Goal: Task Accomplishment & Management: Use online tool/utility

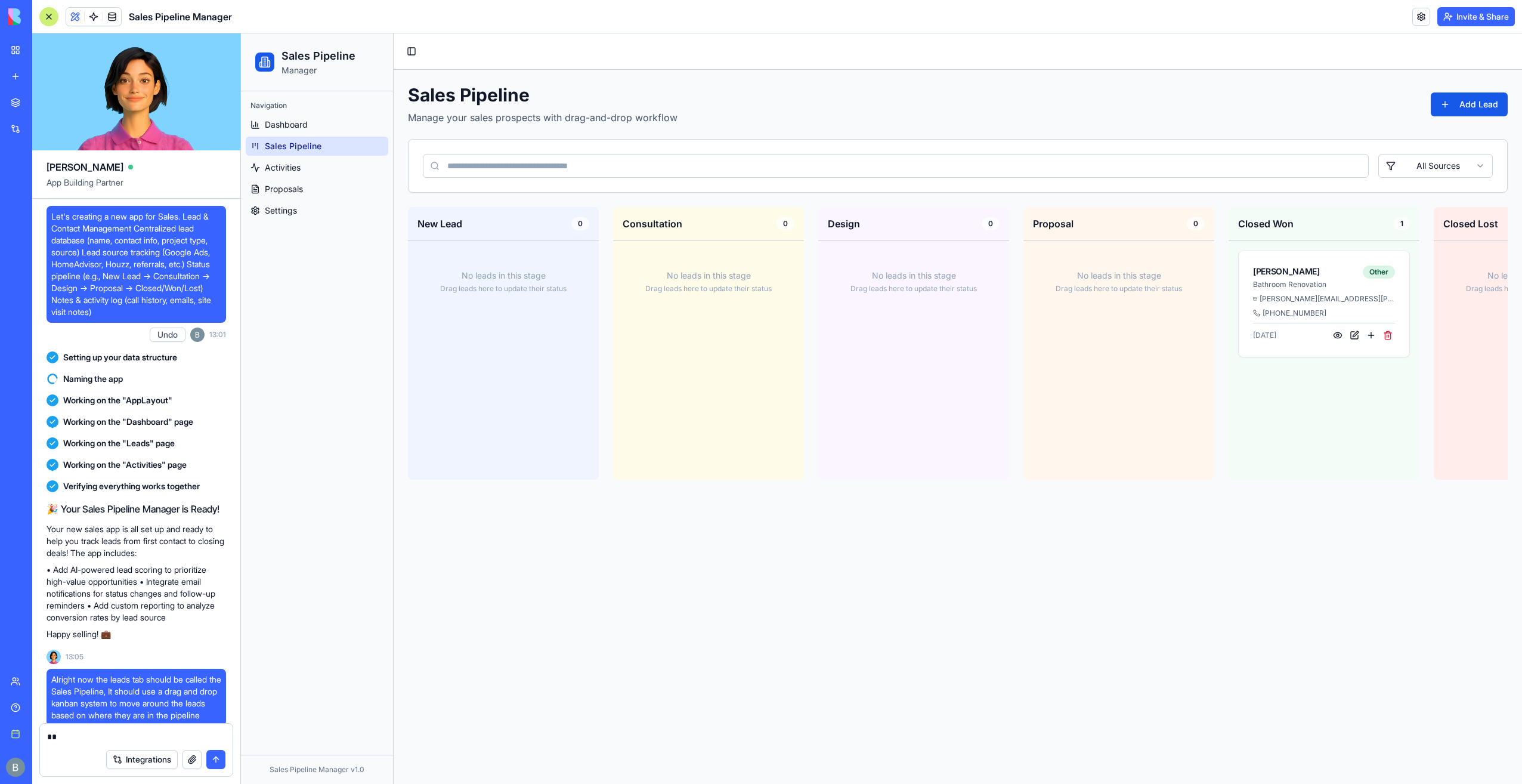
scroll to position [33004, 0]
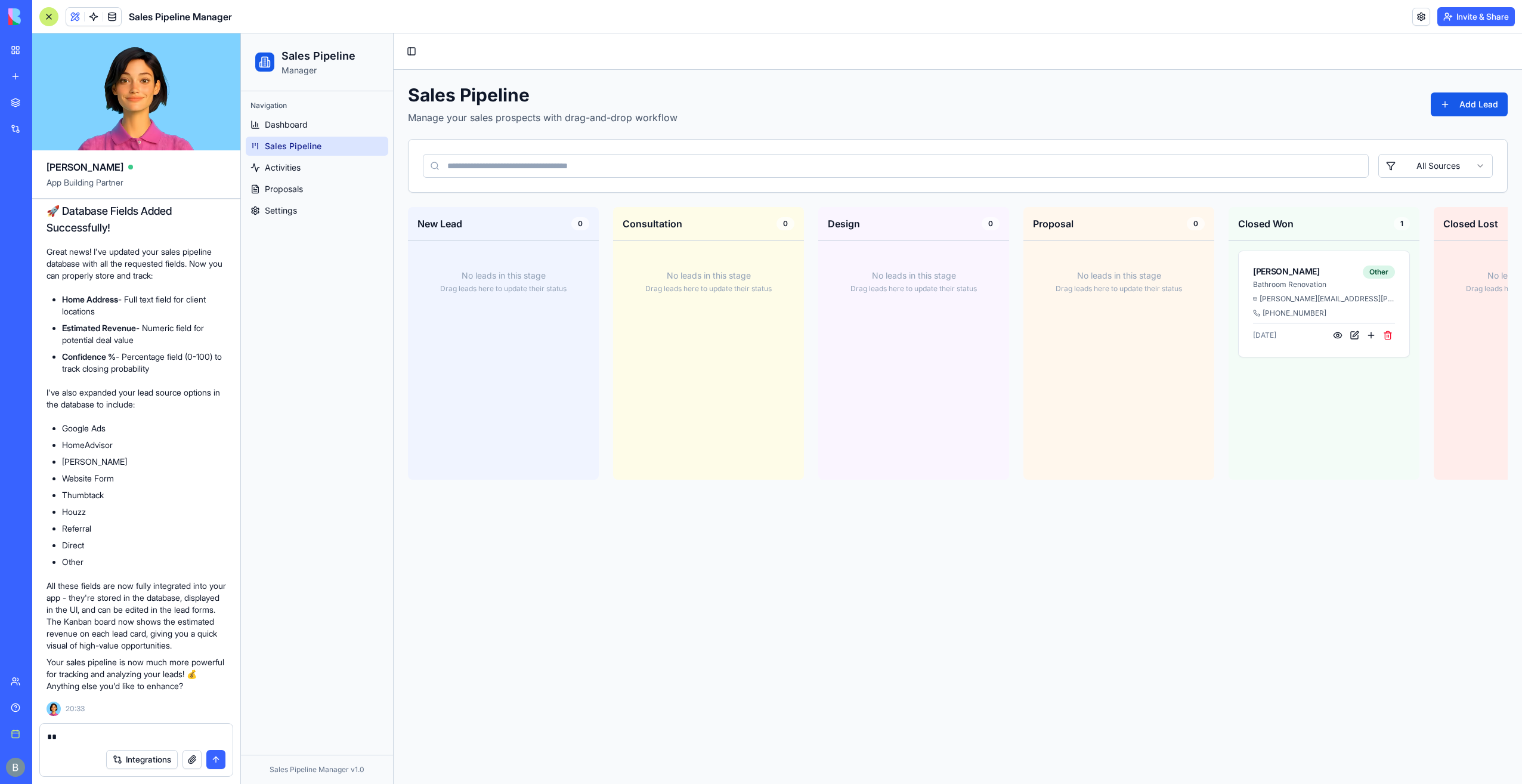
click at [124, 738] on textarea "*" at bounding box center [137, 736] width 179 height 12
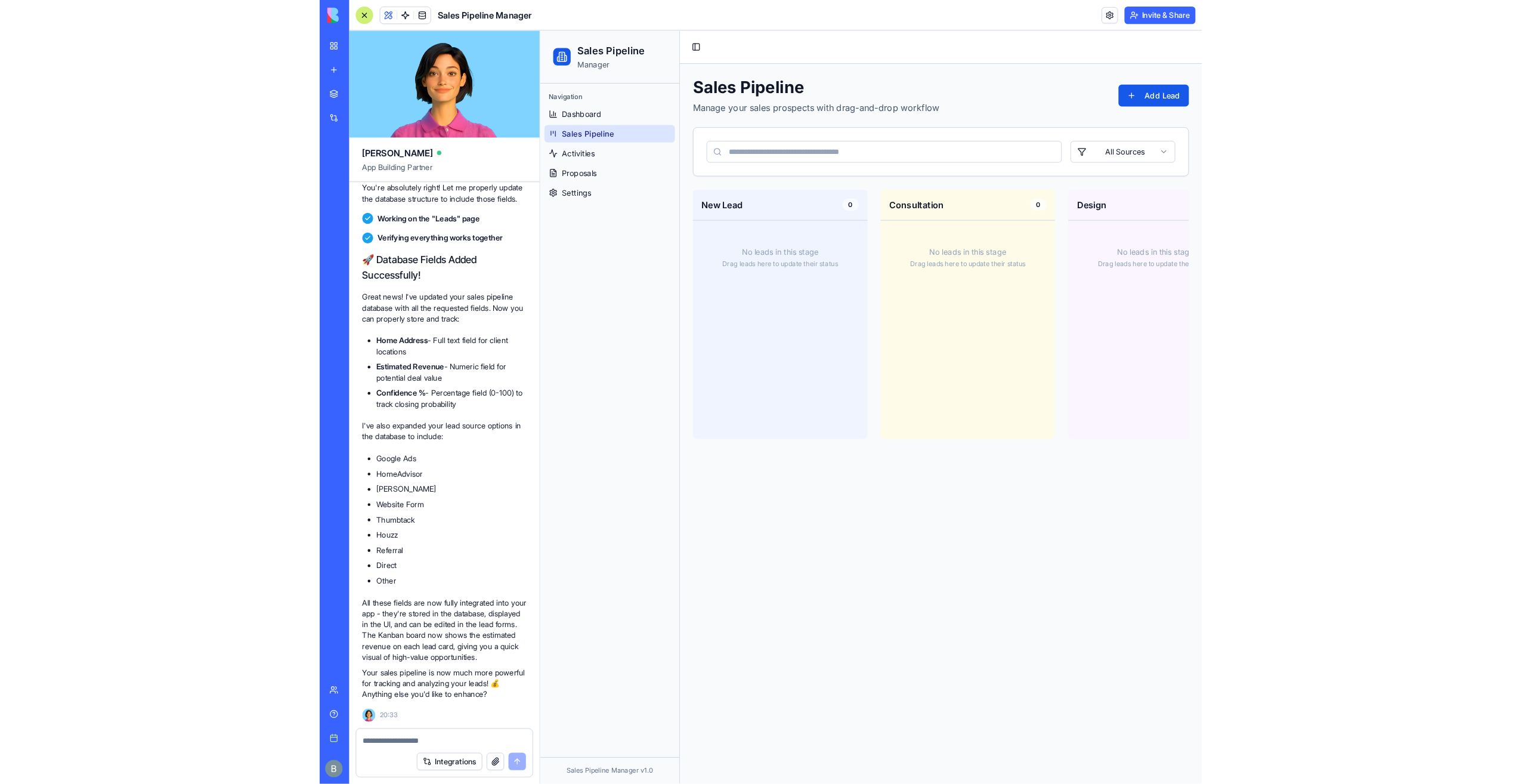
scroll to position [32929, 0]
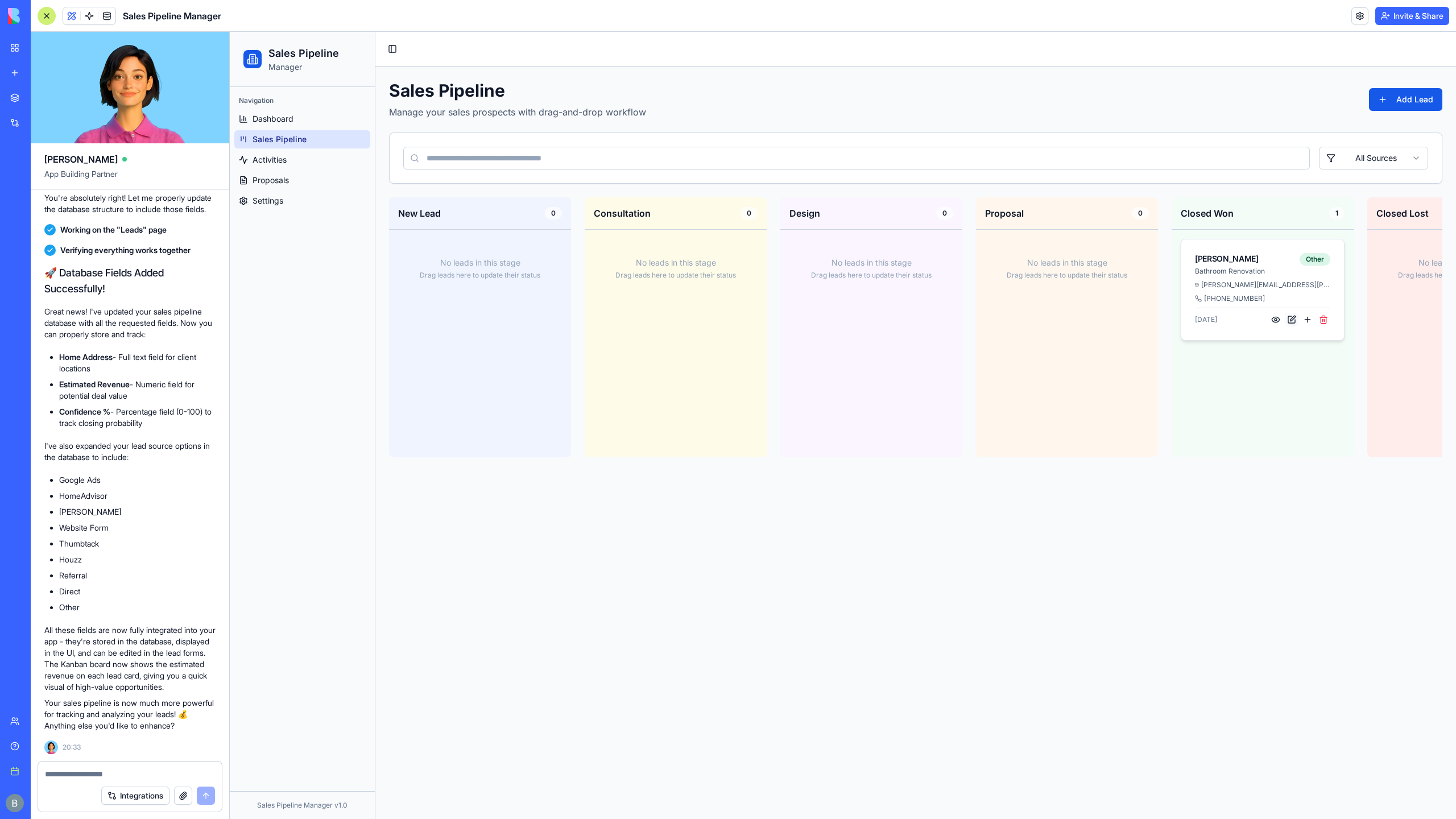
click at [1288, 319] on button at bounding box center [1291, 319] width 13 height 13
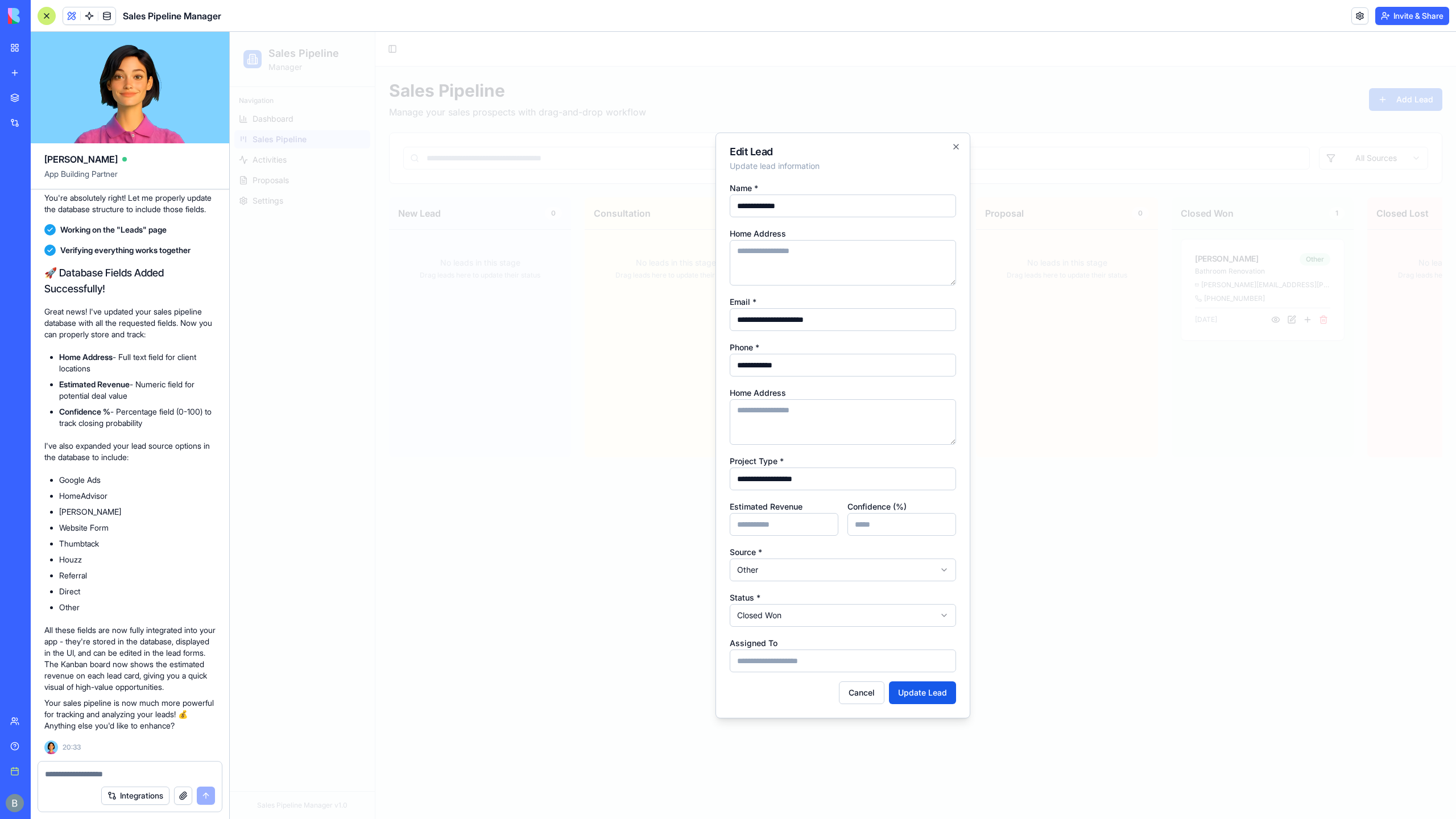
click at [789, 247] on textarea "Home Address" at bounding box center [842, 263] width 226 height 46
click at [794, 232] on div "Home Address" at bounding box center [842, 255] width 226 height 59
click at [796, 277] on textarea "Home Address" at bounding box center [842, 263] width 226 height 46
click at [879, 225] on div "**********" at bounding box center [842, 426] width 226 height 491
click at [955, 148] on icon "button" at bounding box center [956, 146] width 4 height 4
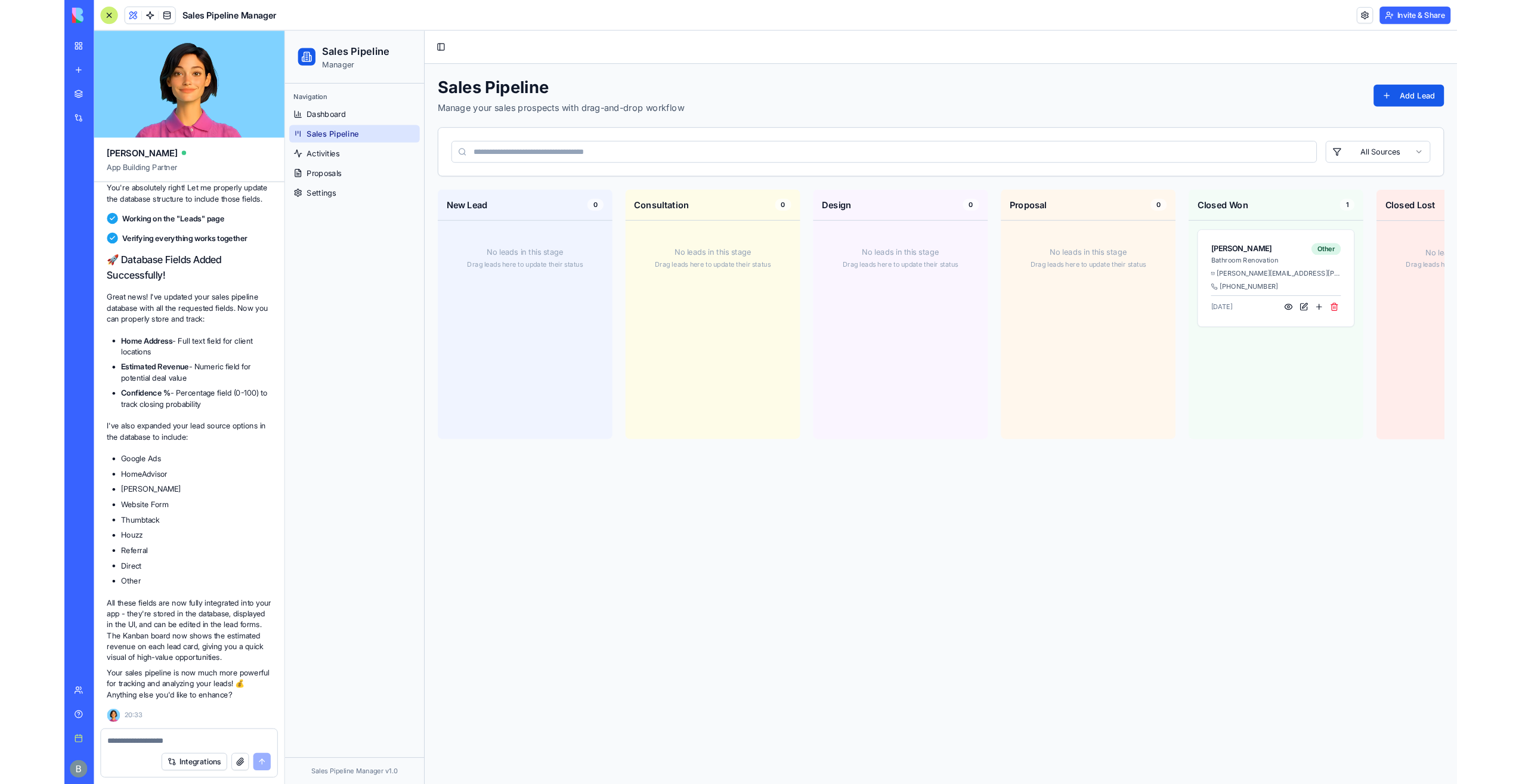
scroll to position [33004, 0]
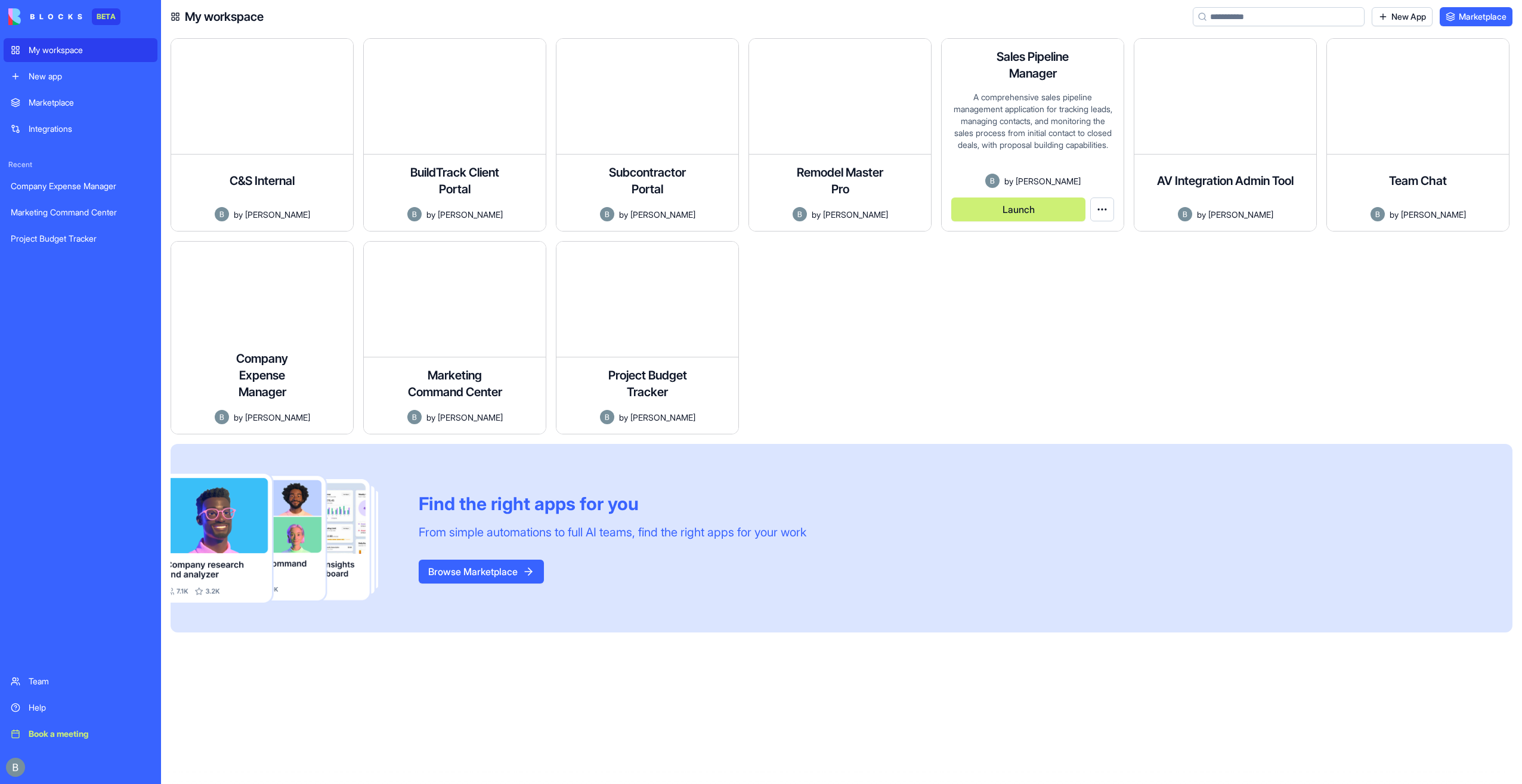
click at [1031, 213] on button "Launch" at bounding box center [1018, 210] width 134 height 24
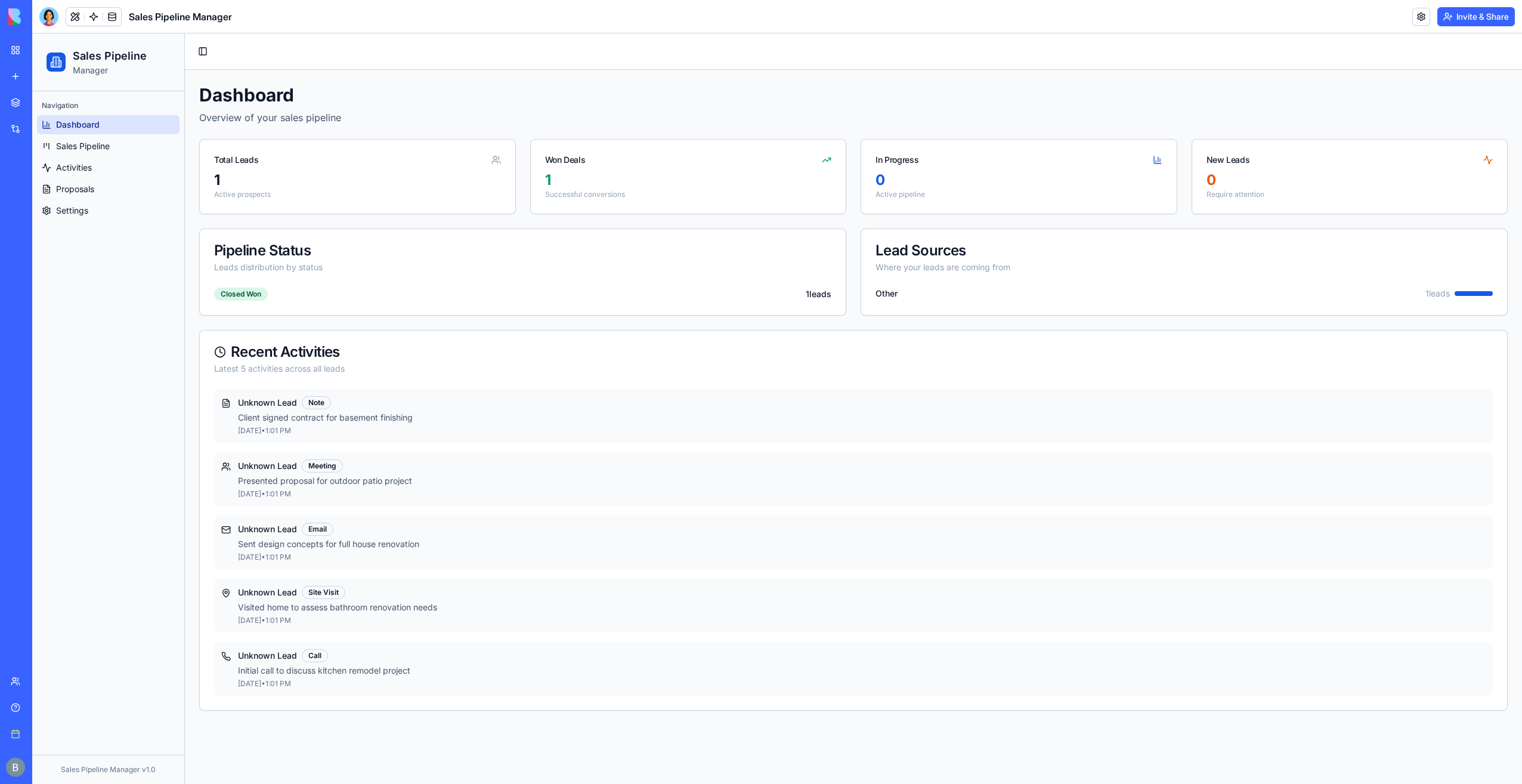
click at [1454, 17] on button "Invite & Share" at bounding box center [1476, 17] width 78 height 19
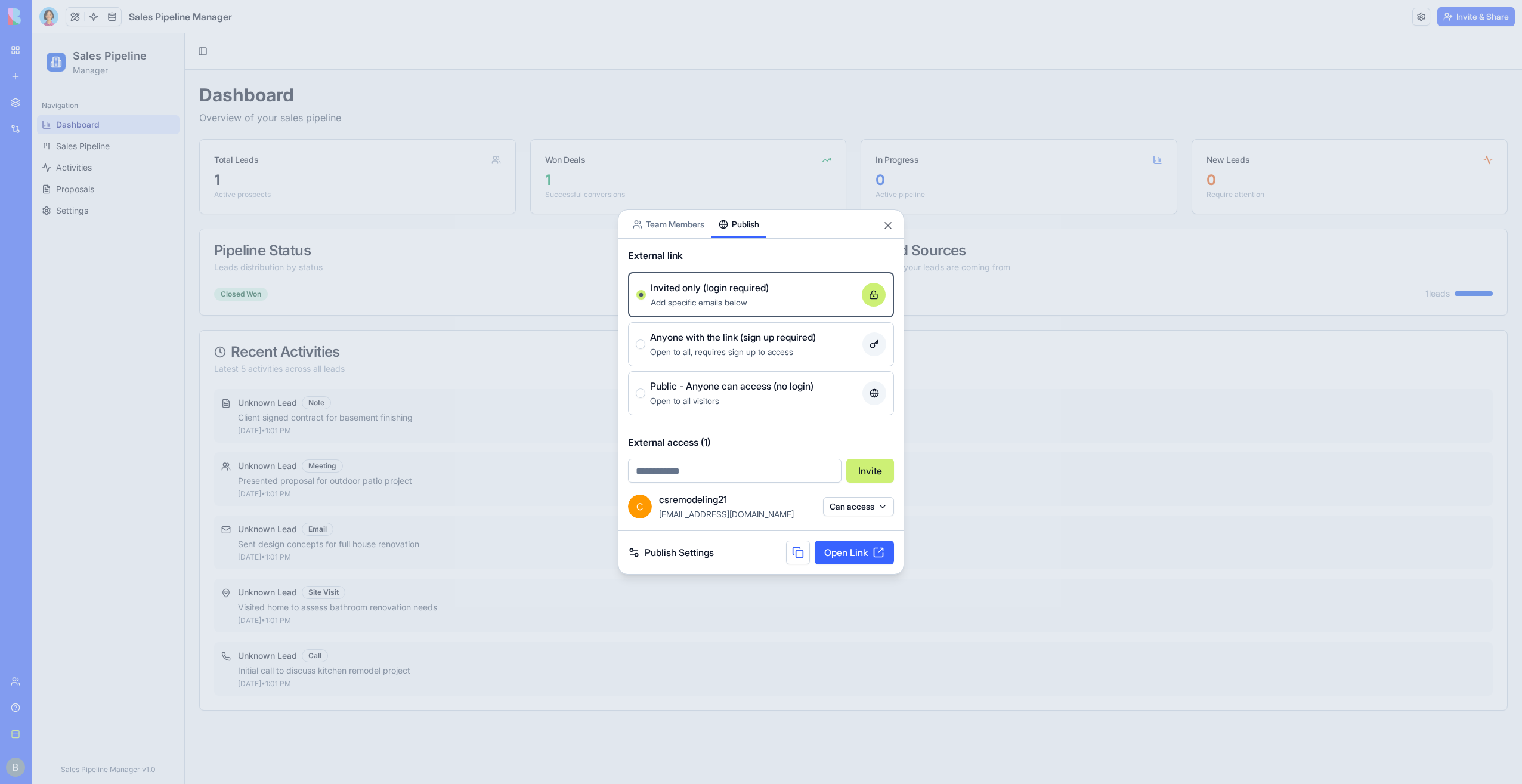
click at [762, 280] on div "Share App Team Members Publish External link Invited only (login required) Add …" at bounding box center [761, 392] width 286 height 365
click at [875, 555] on link "Open Link" at bounding box center [854, 552] width 79 height 24
click at [511, 408] on div at bounding box center [761, 392] width 1522 height 784
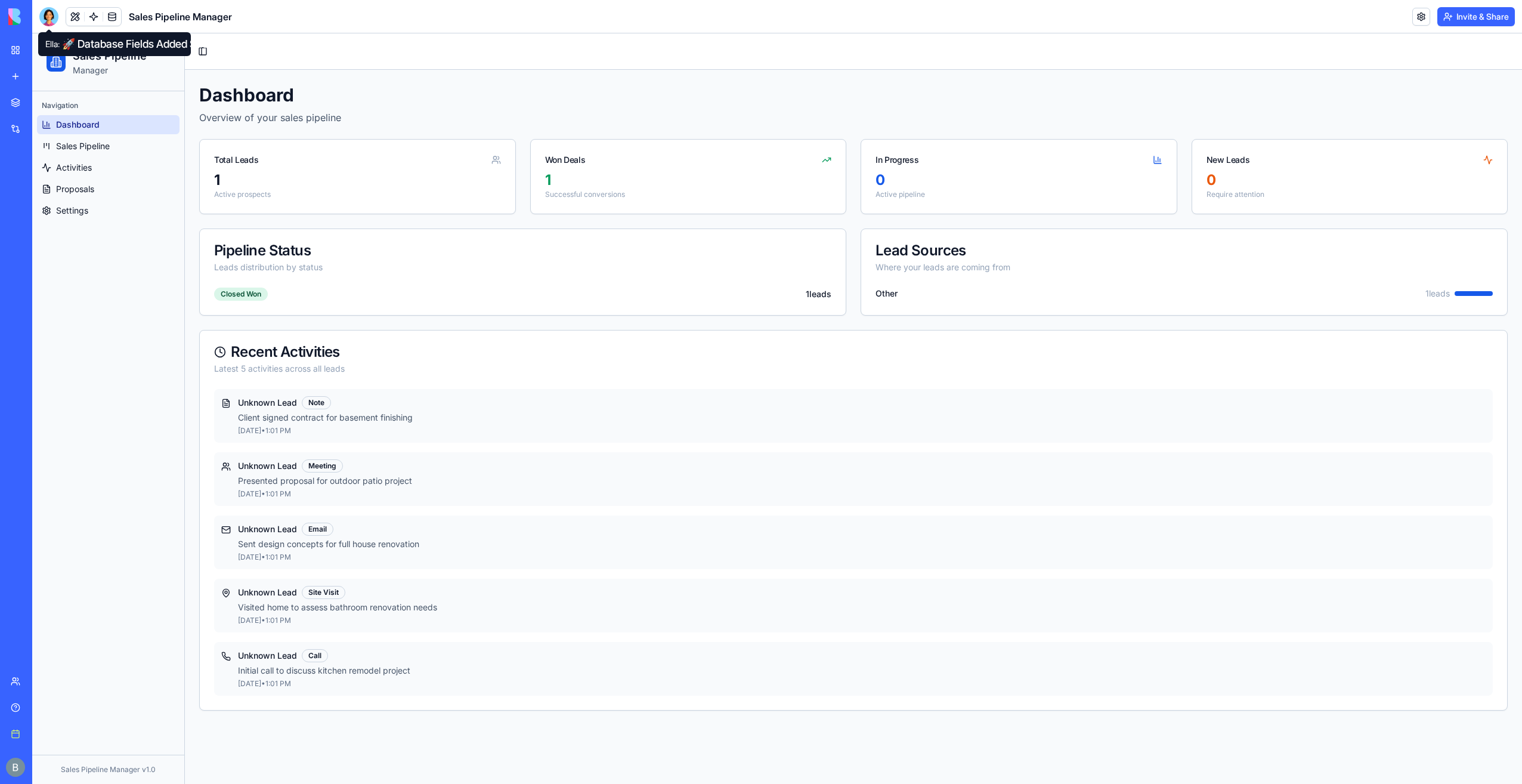
click at [48, 5] on header "Sales Pipeline Manager Invite & Share" at bounding box center [777, 17] width 1490 height 33
click at [38, 19] on header "Sales Pipeline Manager Invite & Share" at bounding box center [777, 17] width 1490 height 33
click at [52, 16] on div at bounding box center [49, 17] width 19 height 19
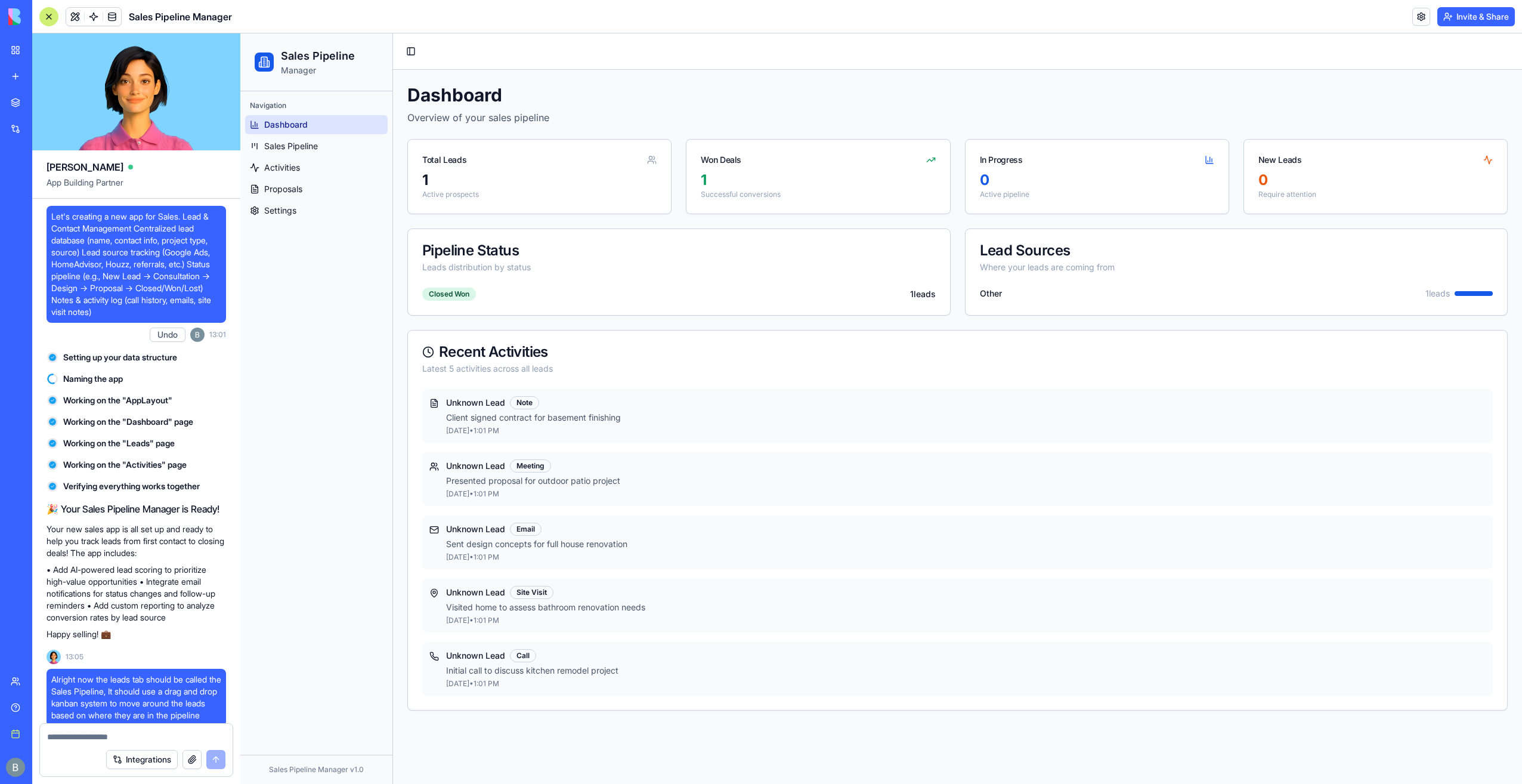
scroll to position [33004, 0]
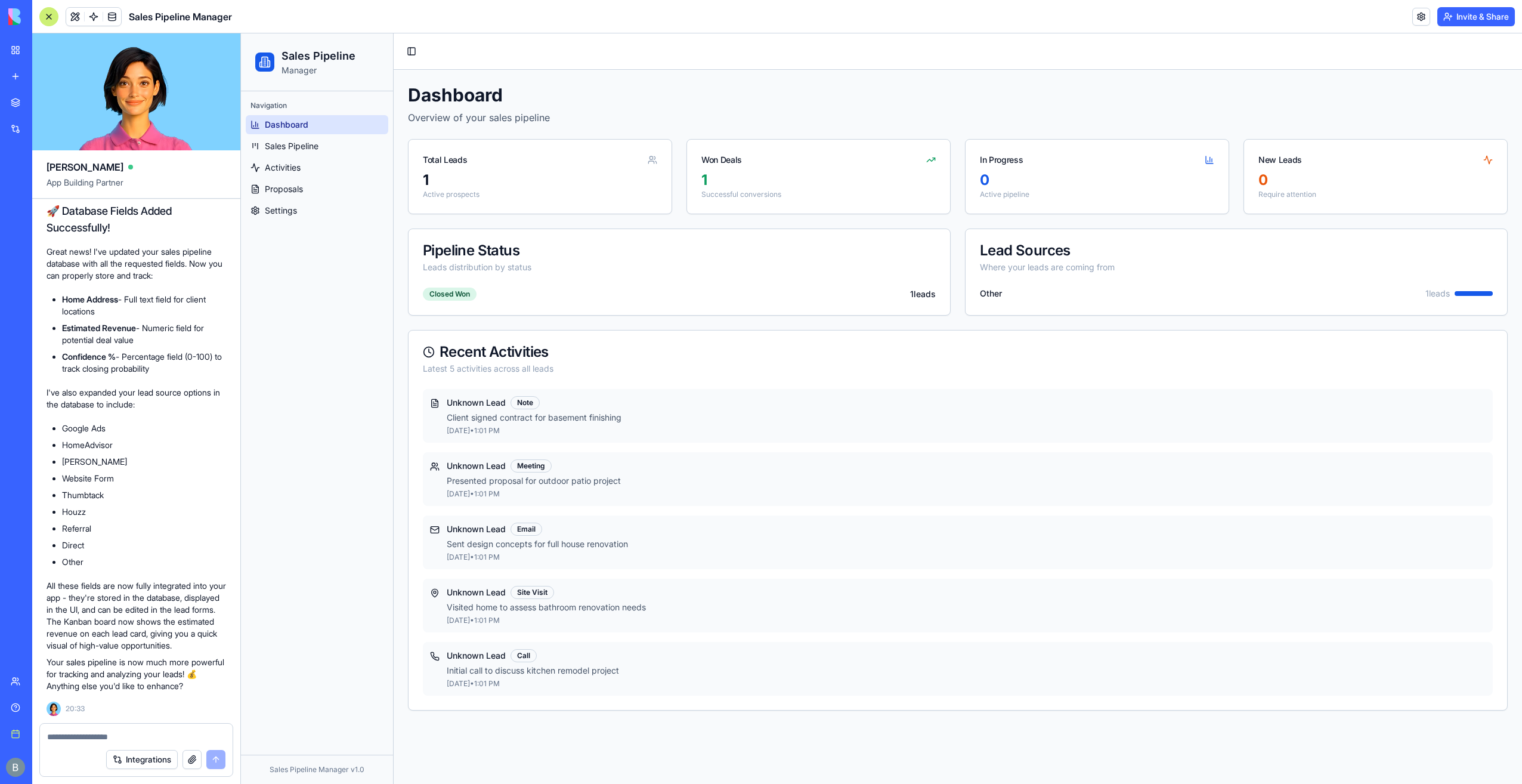
click at [115, 745] on form "Integrations" at bounding box center [137, 750] width 194 height 54
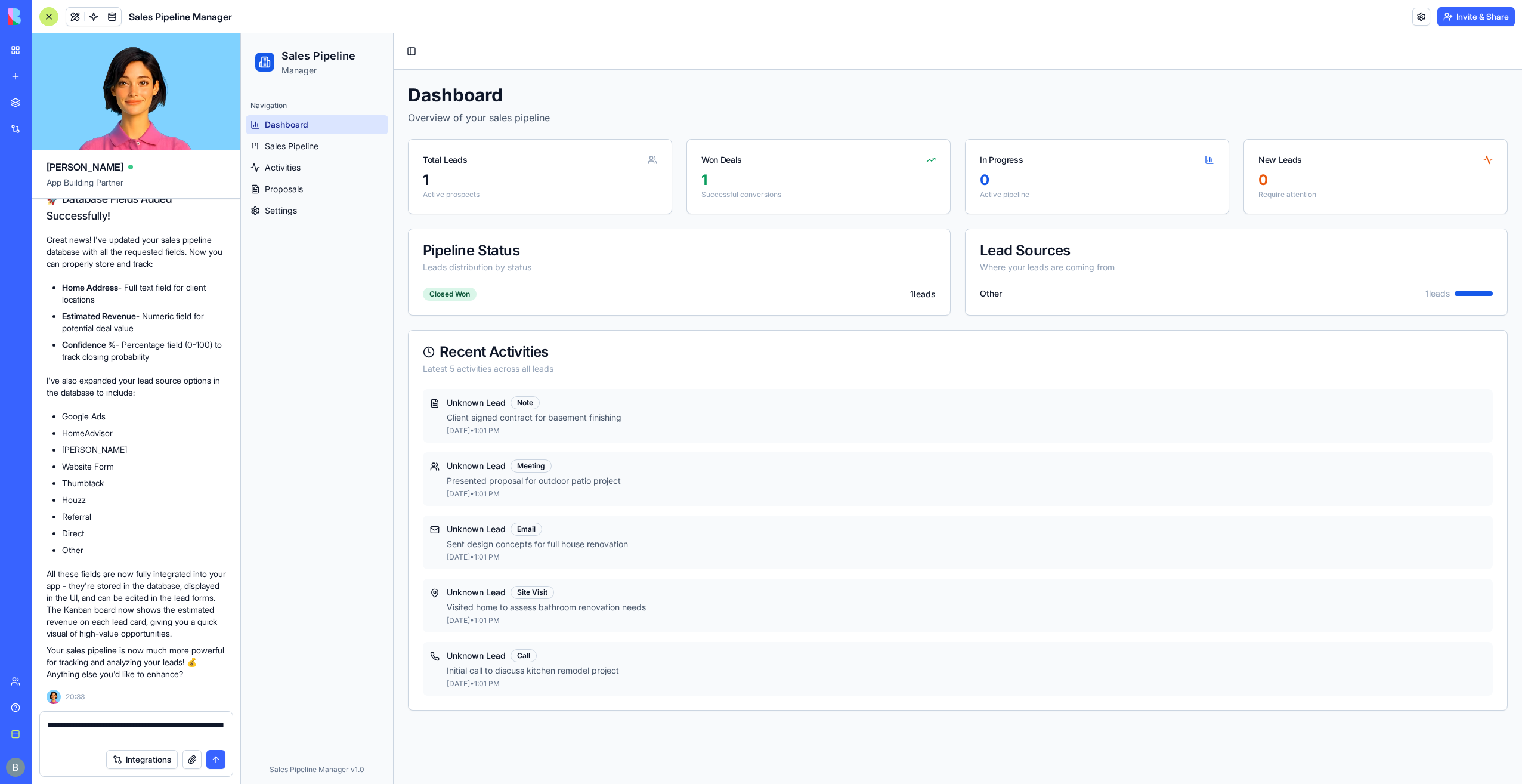
type textarea "**********"
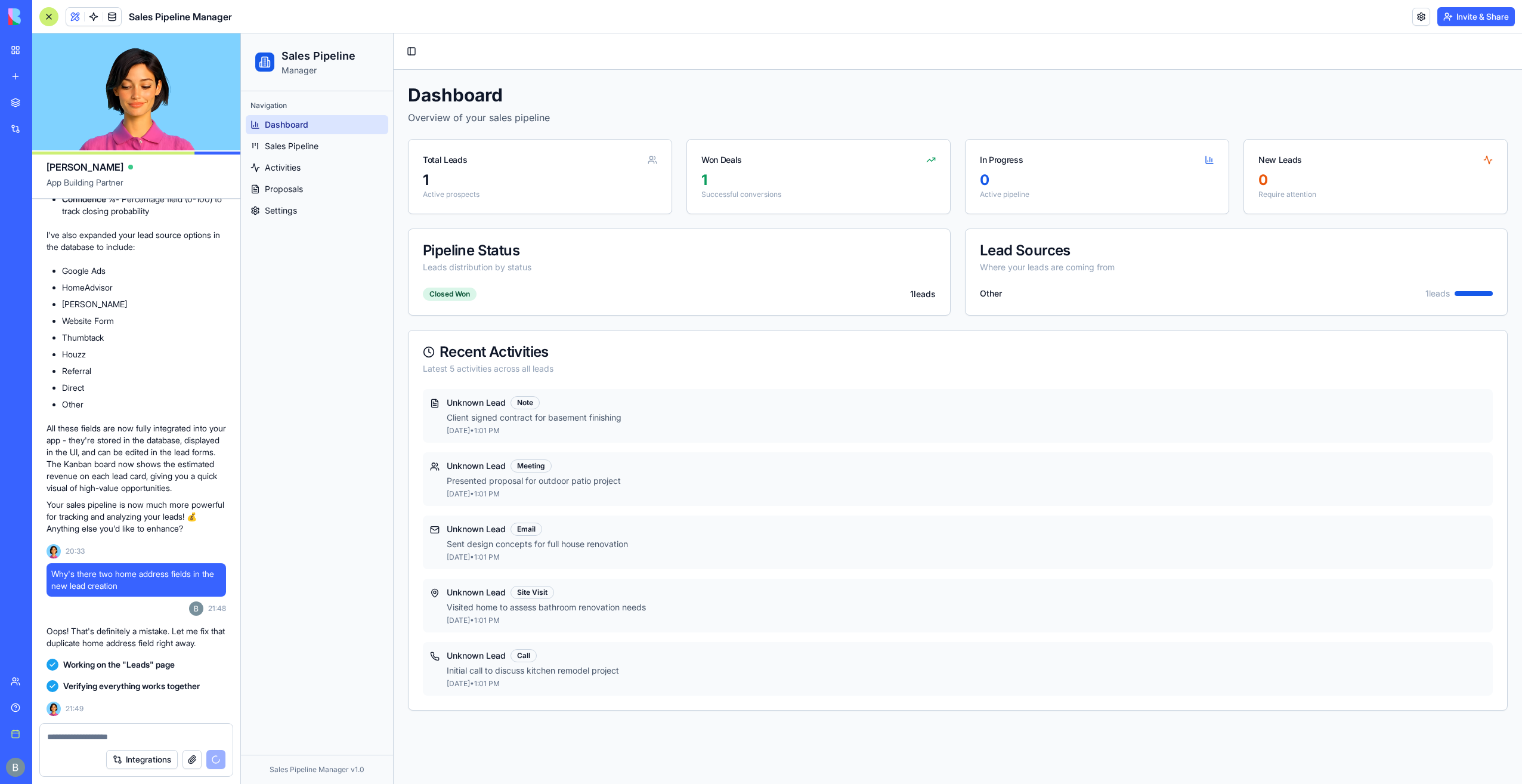
scroll to position [33548, 0]
